Goal: Entertainment & Leisure: Browse casually

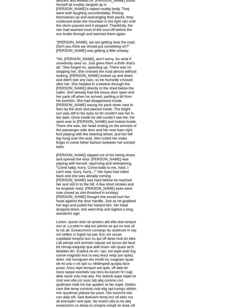
scroll to position [1991, 0]
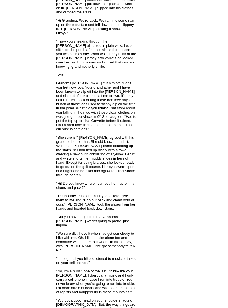
scroll to position [2509, 0]
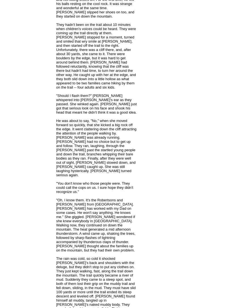
scroll to position [1691, 0]
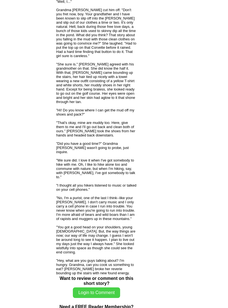
scroll to position [2571, 0]
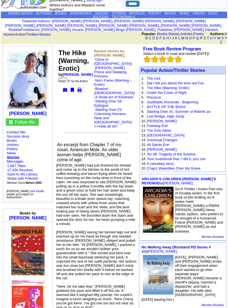
scroll to position [23, 0]
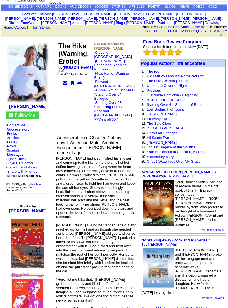
click at [115, 71] on link "Nia’s Fame (Warning – Erotic)" at bounding box center [113, 75] width 38 height 8
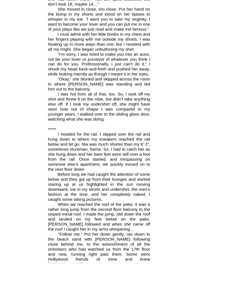
scroll to position [1908, 0]
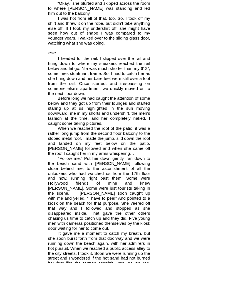
click at [159, 285] on p "It gave me a moment to catch my breath, but she soon burst forth from that door…" at bounding box center [116, 297] width 120 height 53
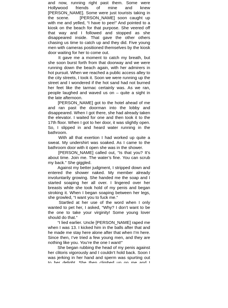
scroll to position [2201, 0]
